Goal: Task Accomplishment & Management: Use online tool/utility

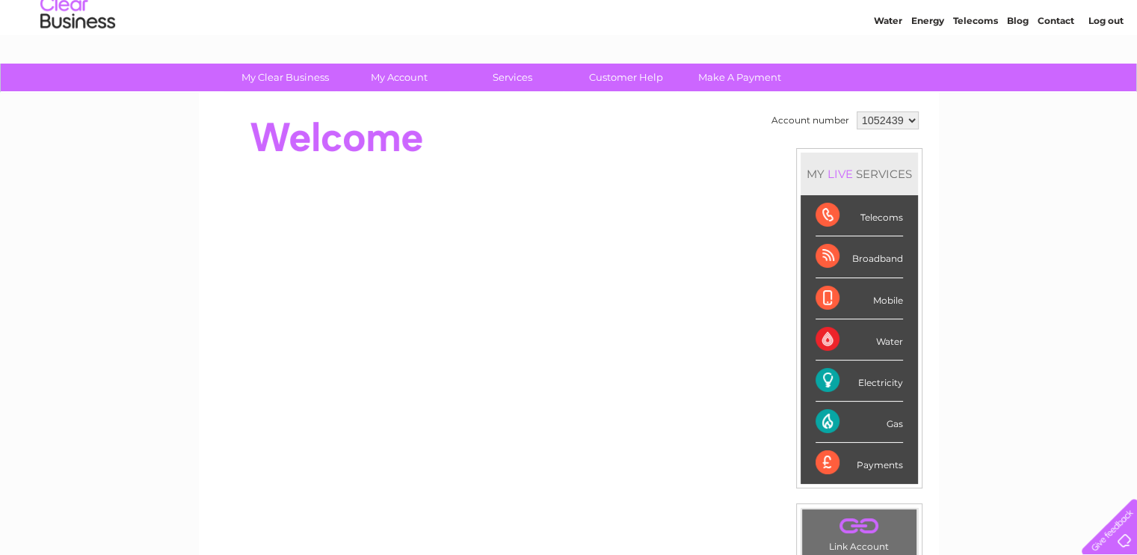
scroll to position [75, 0]
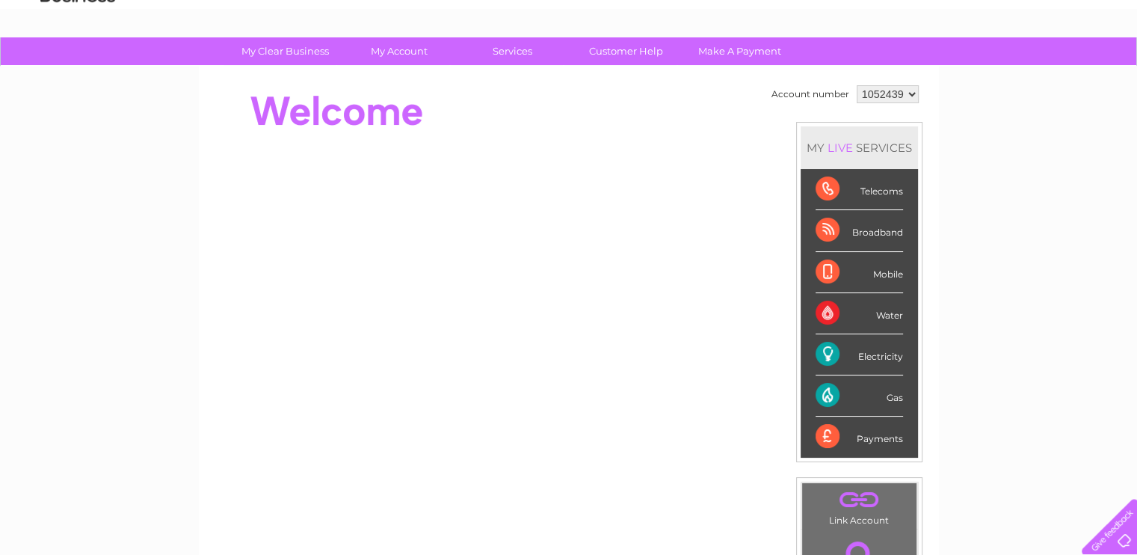
click at [872, 353] on div "Electricity" at bounding box center [858, 354] width 87 height 41
click at [830, 355] on div "Electricity" at bounding box center [858, 354] width 87 height 41
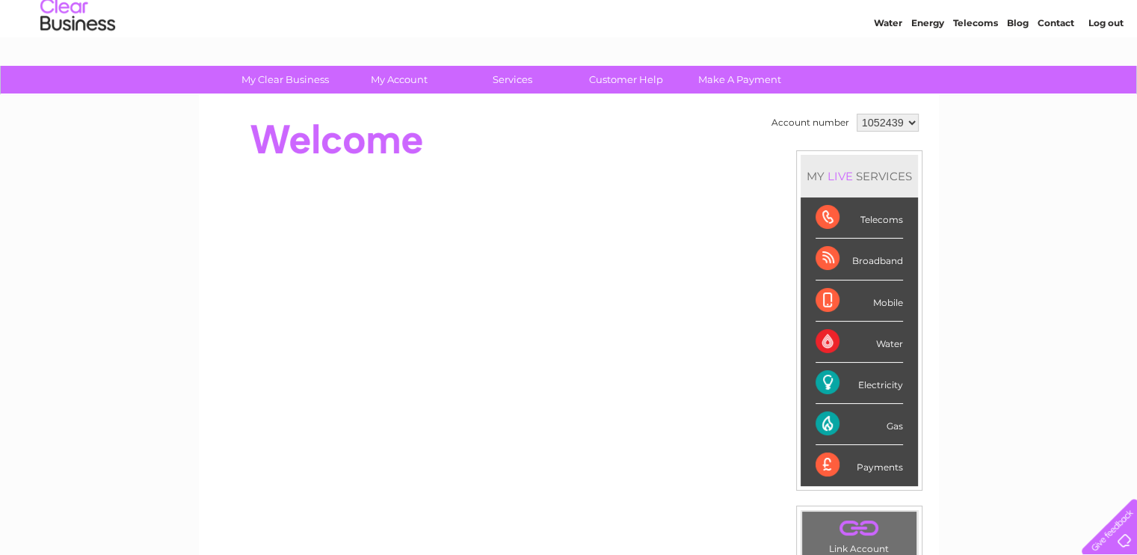
scroll to position [0, 0]
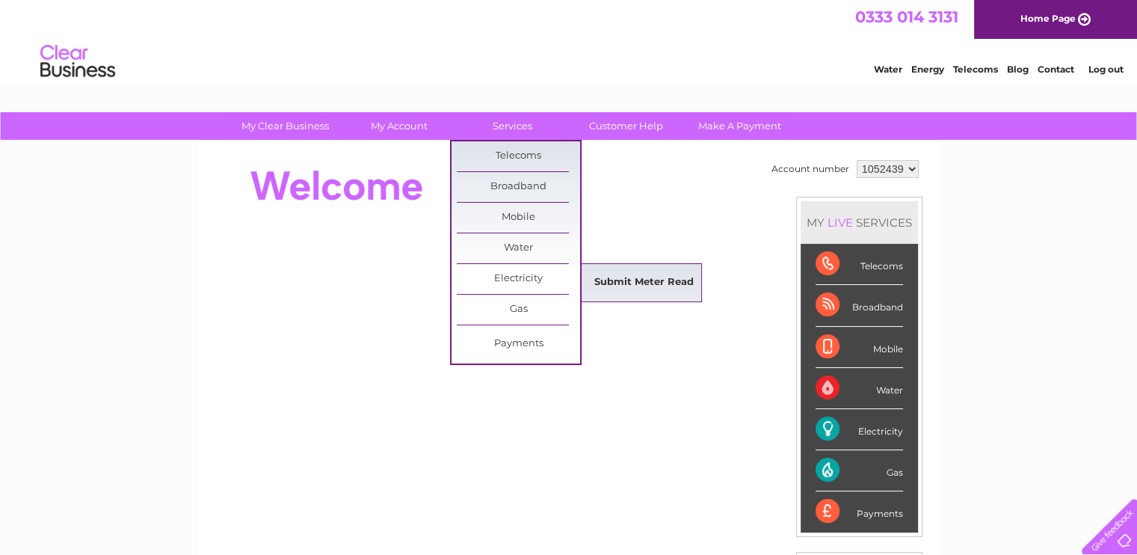
click at [624, 279] on link "Submit Meter Read" at bounding box center [643, 283] width 123 height 30
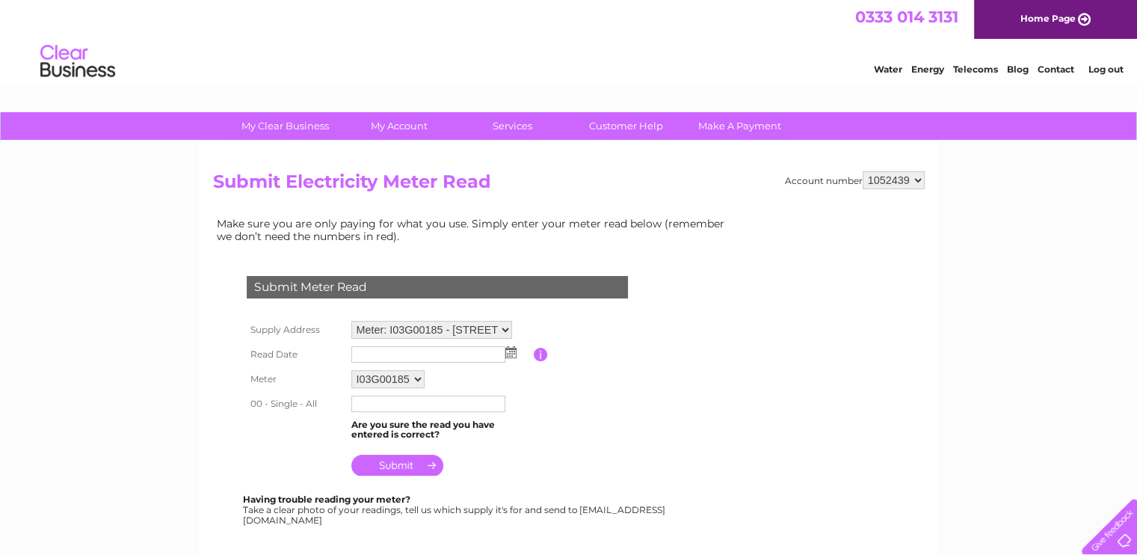
click at [510, 352] on img at bounding box center [510, 352] width 11 height 12
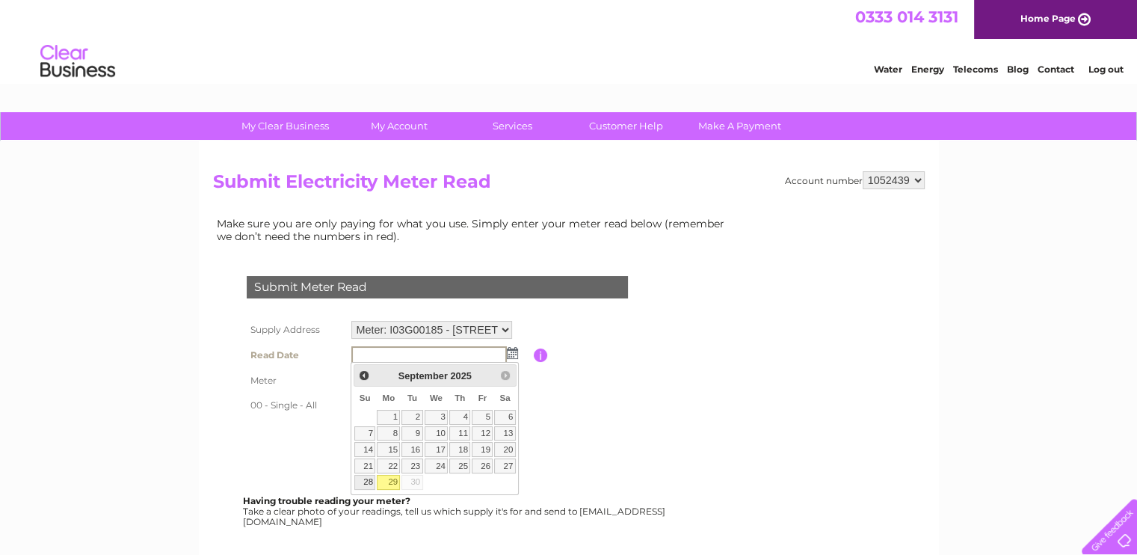
click at [362, 481] on link "28" at bounding box center [364, 482] width 21 height 15
type input "2025/09/28"
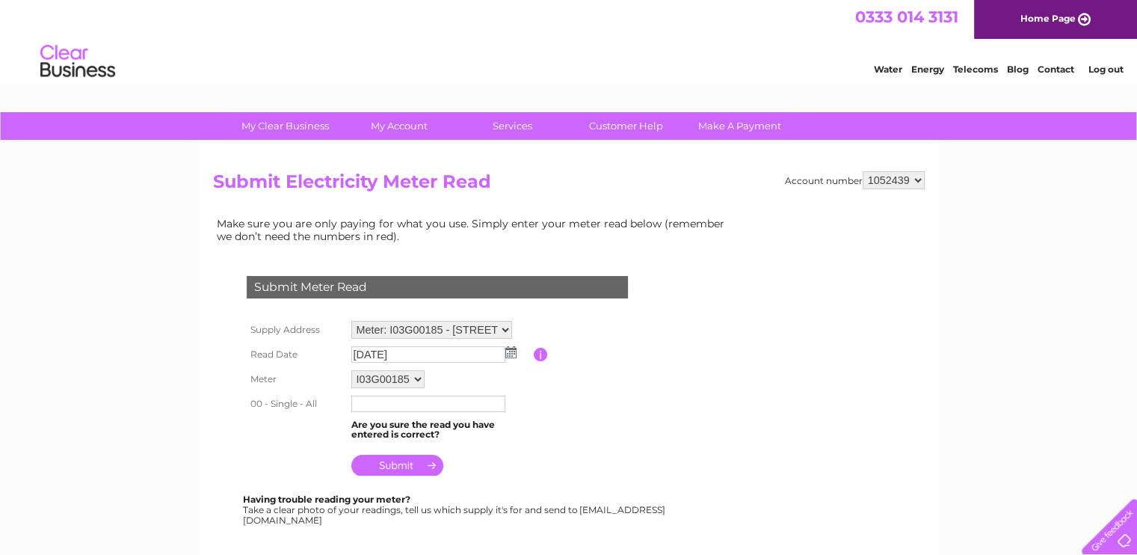
click at [371, 404] on input "text" at bounding box center [428, 403] width 154 height 16
type input "46369"
click at [404, 460] on input "submit" at bounding box center [397, 466] width 92 height 21
